Goal: Information Seeking & Learning: Learn about a topic

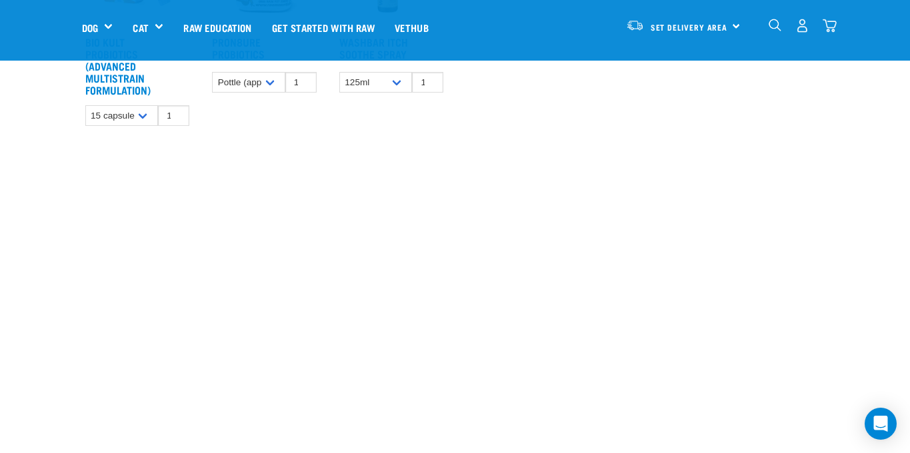
scroll to position [1263, 0]
